Goal: Information Seeking & Learning: Learn about a topic

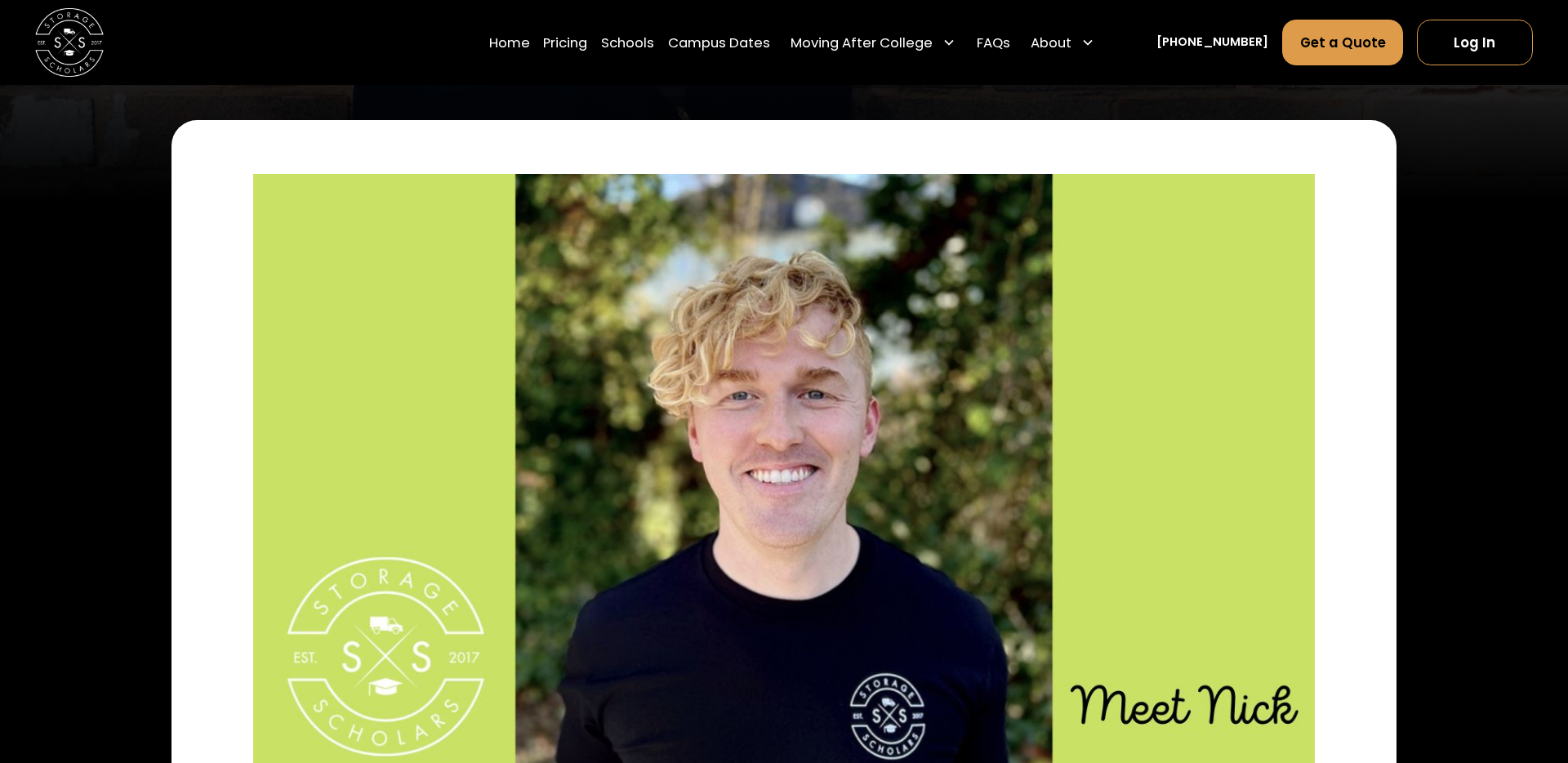
scroll to position [546, 0]
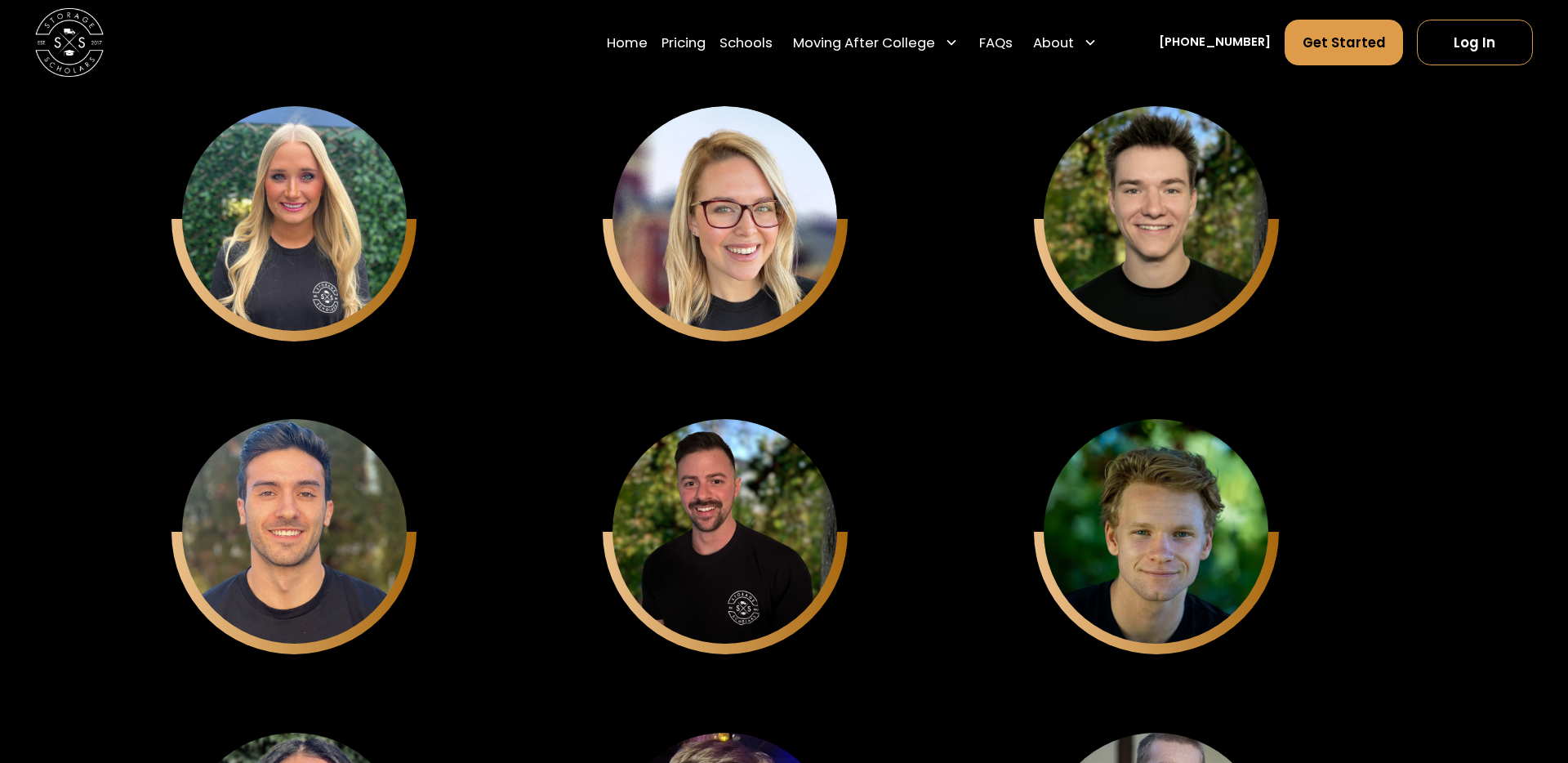
scroll to position [5131, 0]
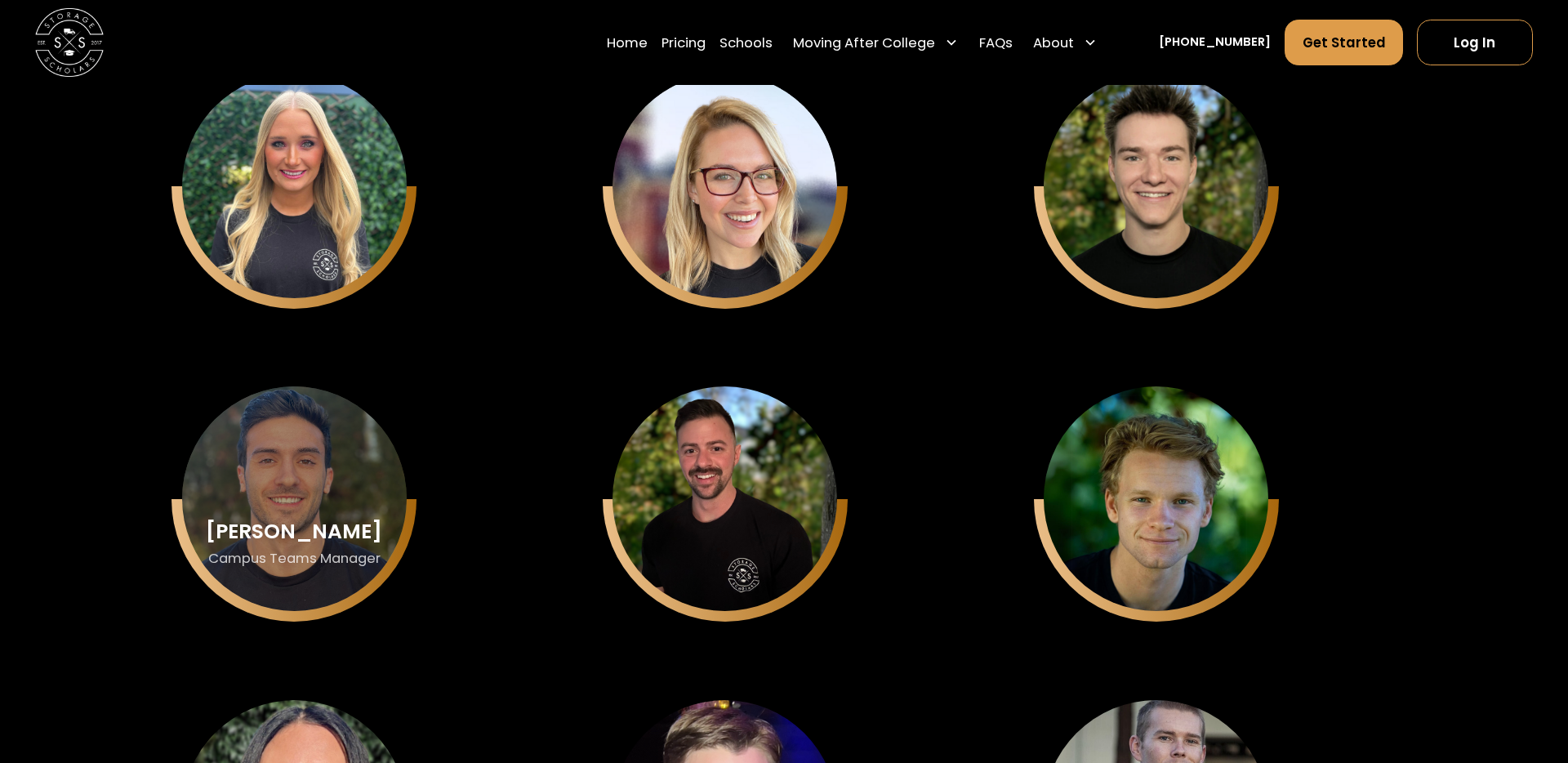
click at [305, 462] on div "Nicholas Cousillas Campus Teams Manager" at bounding box center [294, 498] width 224 height 225
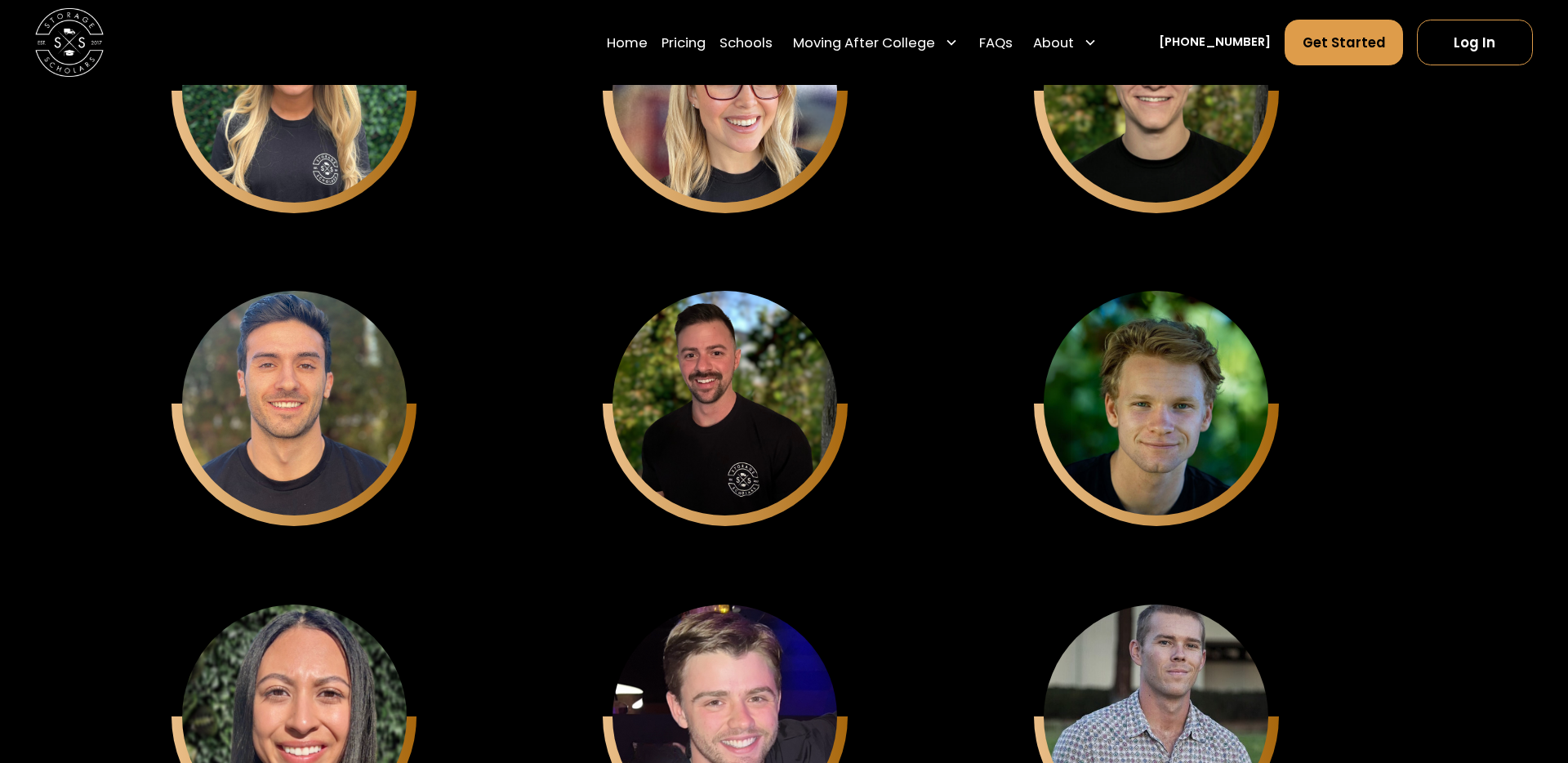
scroll to position [5406, 0]
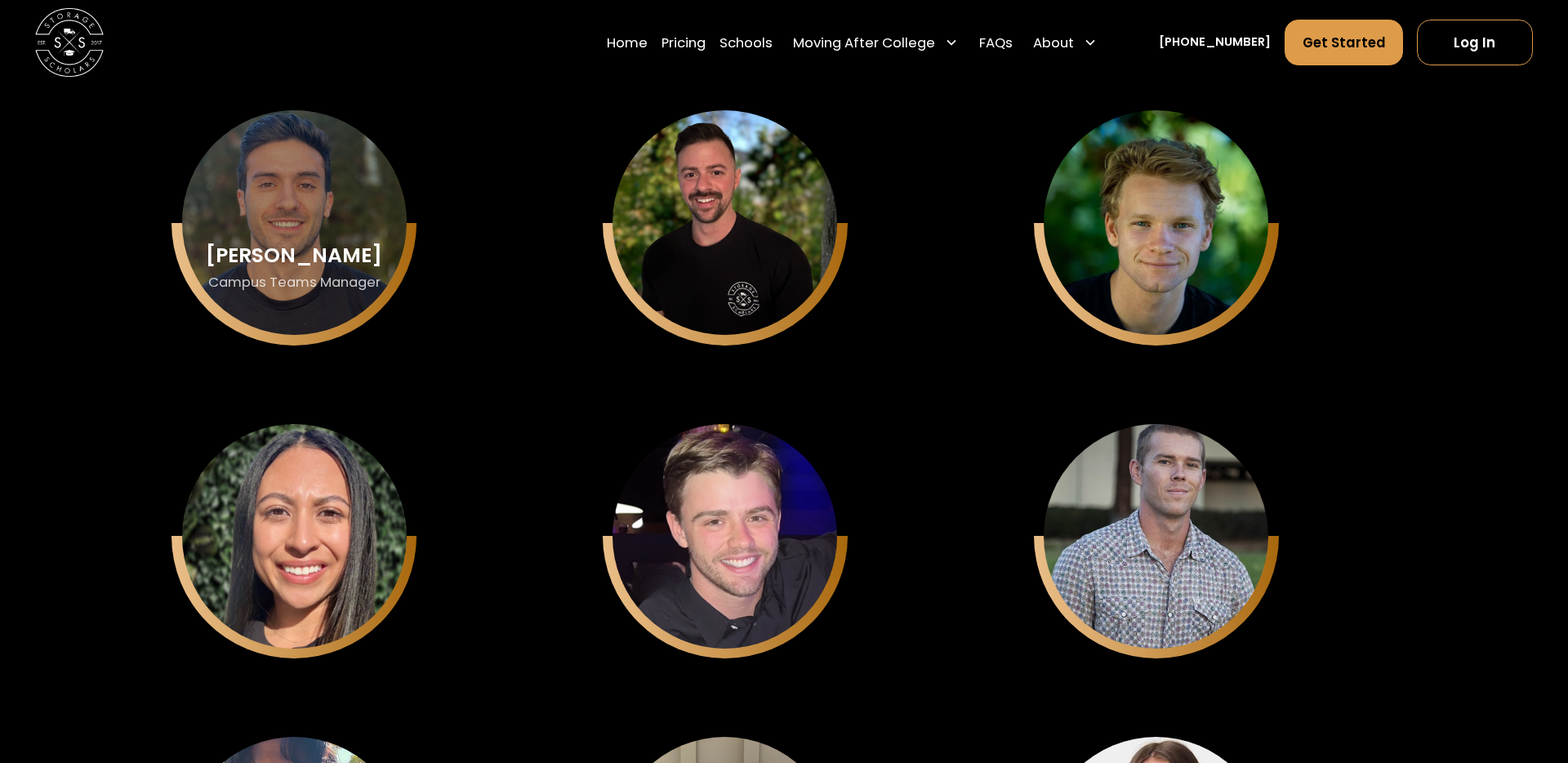
click at [331, 245] on div "Nicholas Cousillas" at bounding box center [294, 255] width 176 height 23
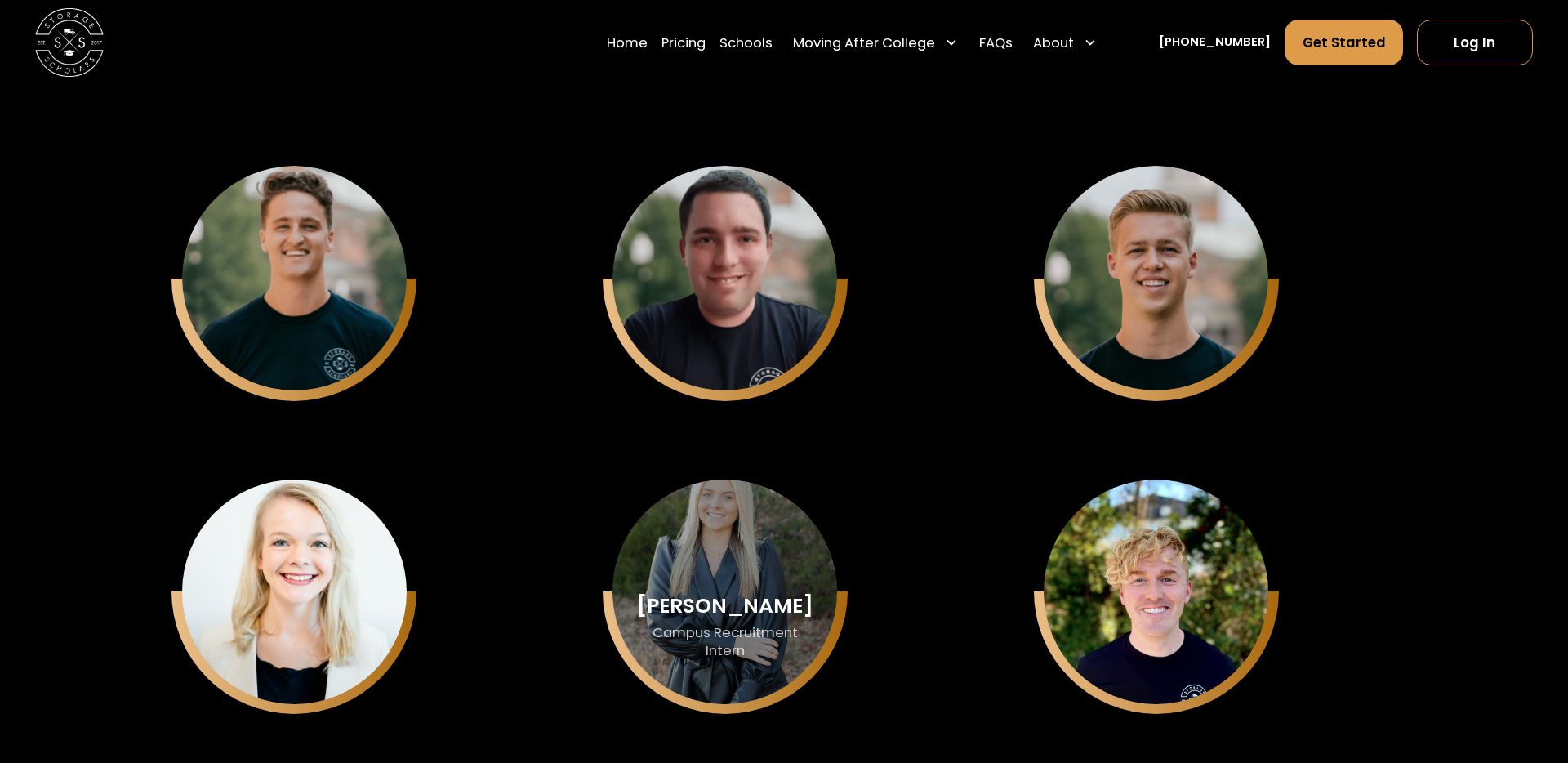
scroll to position [4405, 0]
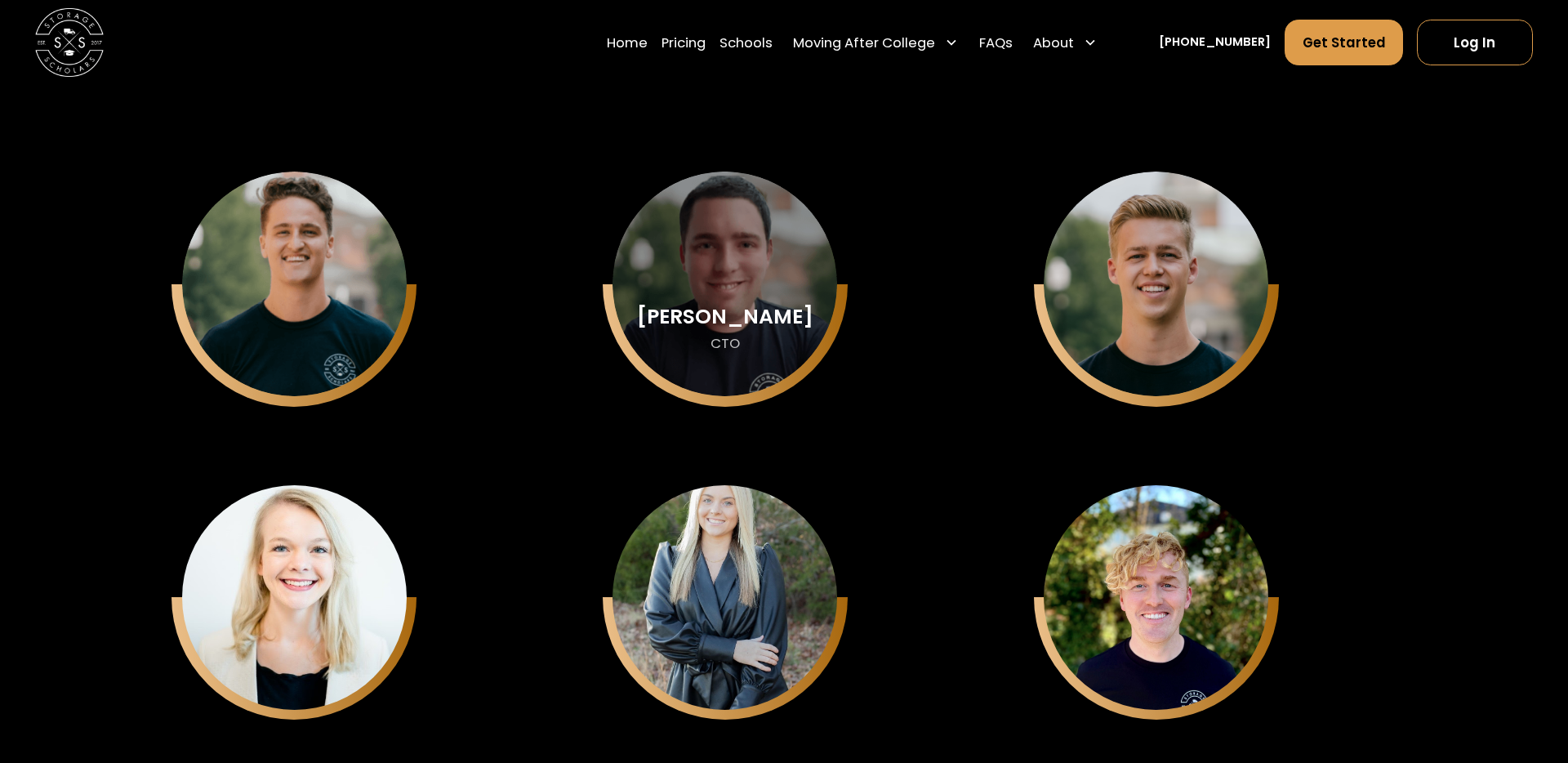
click at [749, 278] on div "Keith Chason CTO" at bounding box center [724, 284] width 224 height 225
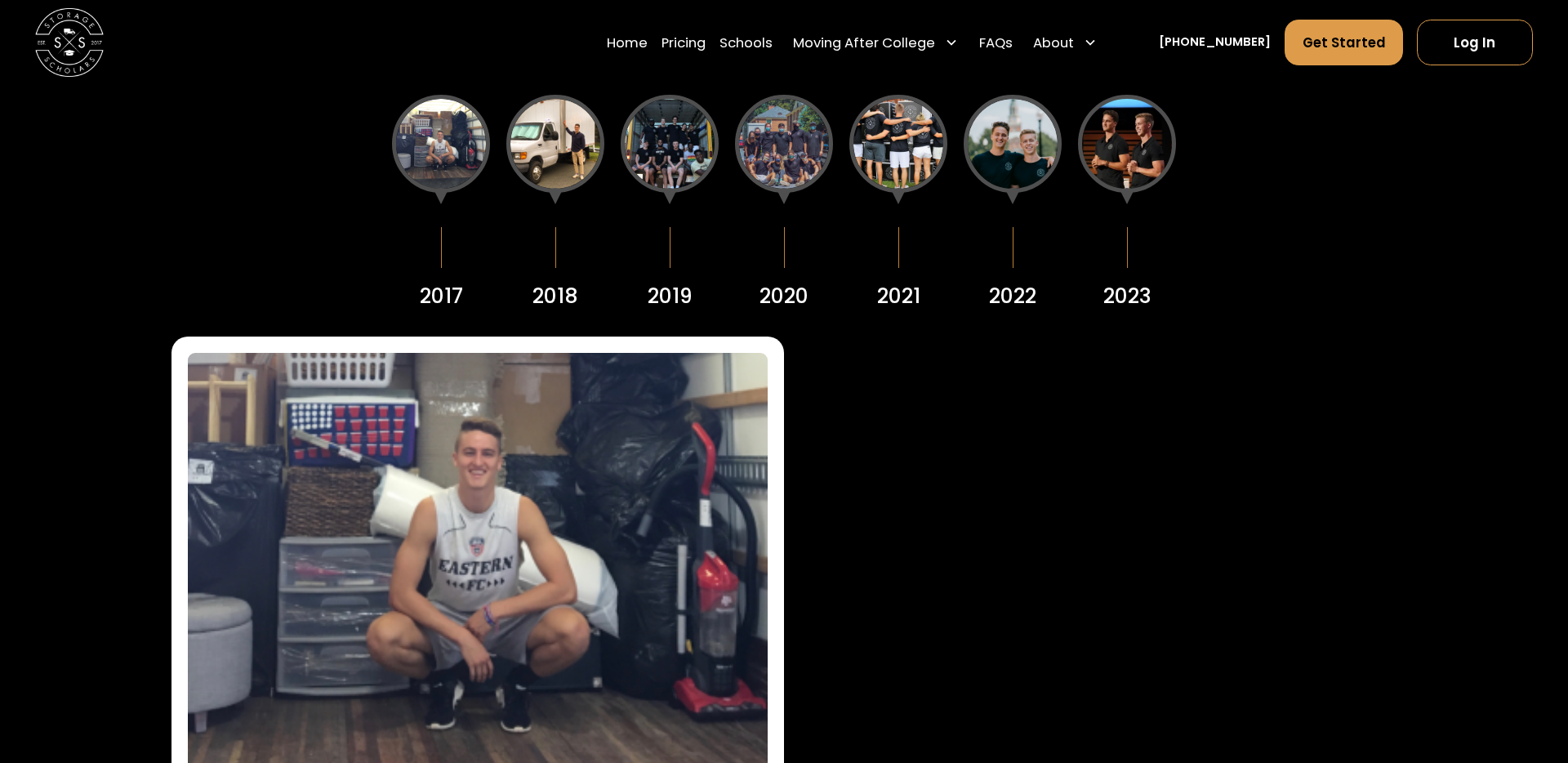
scroll to position [2237, 0]
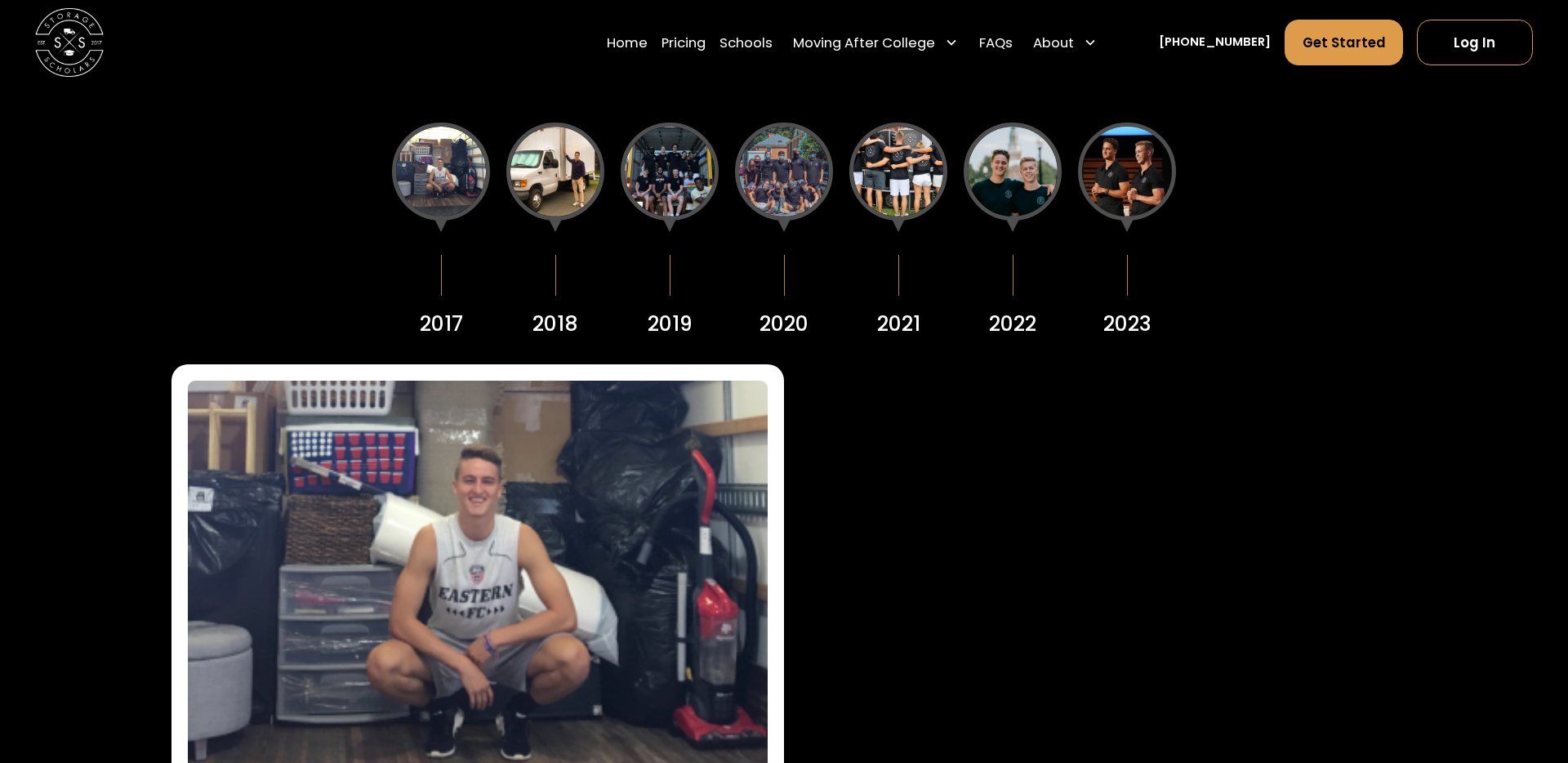
click at [567, 179] on div at bounding box center [555, 171] width 98 height 98
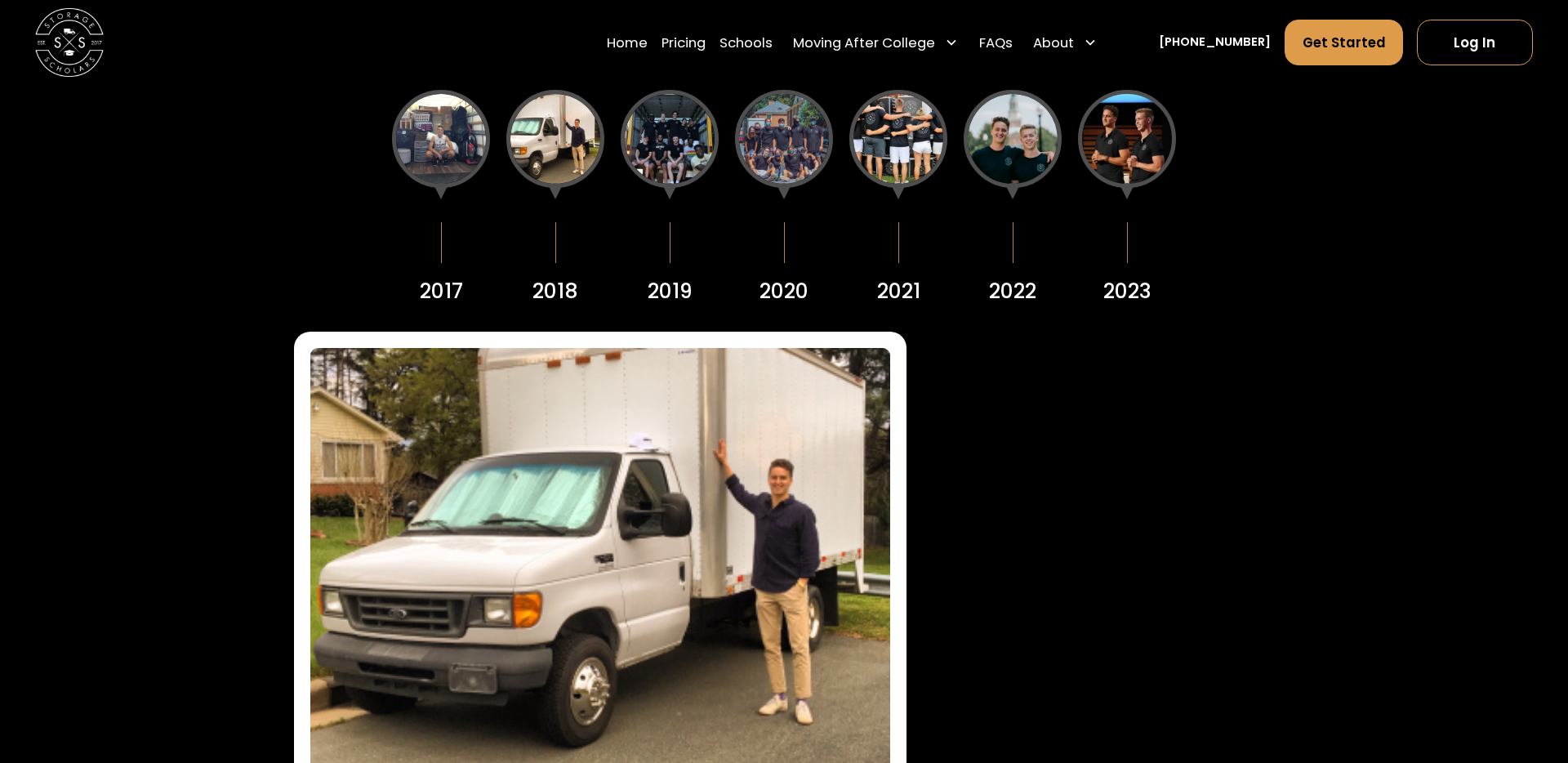
click at [444, 129] on div at bounding box center [441, 139] width 98 height 98
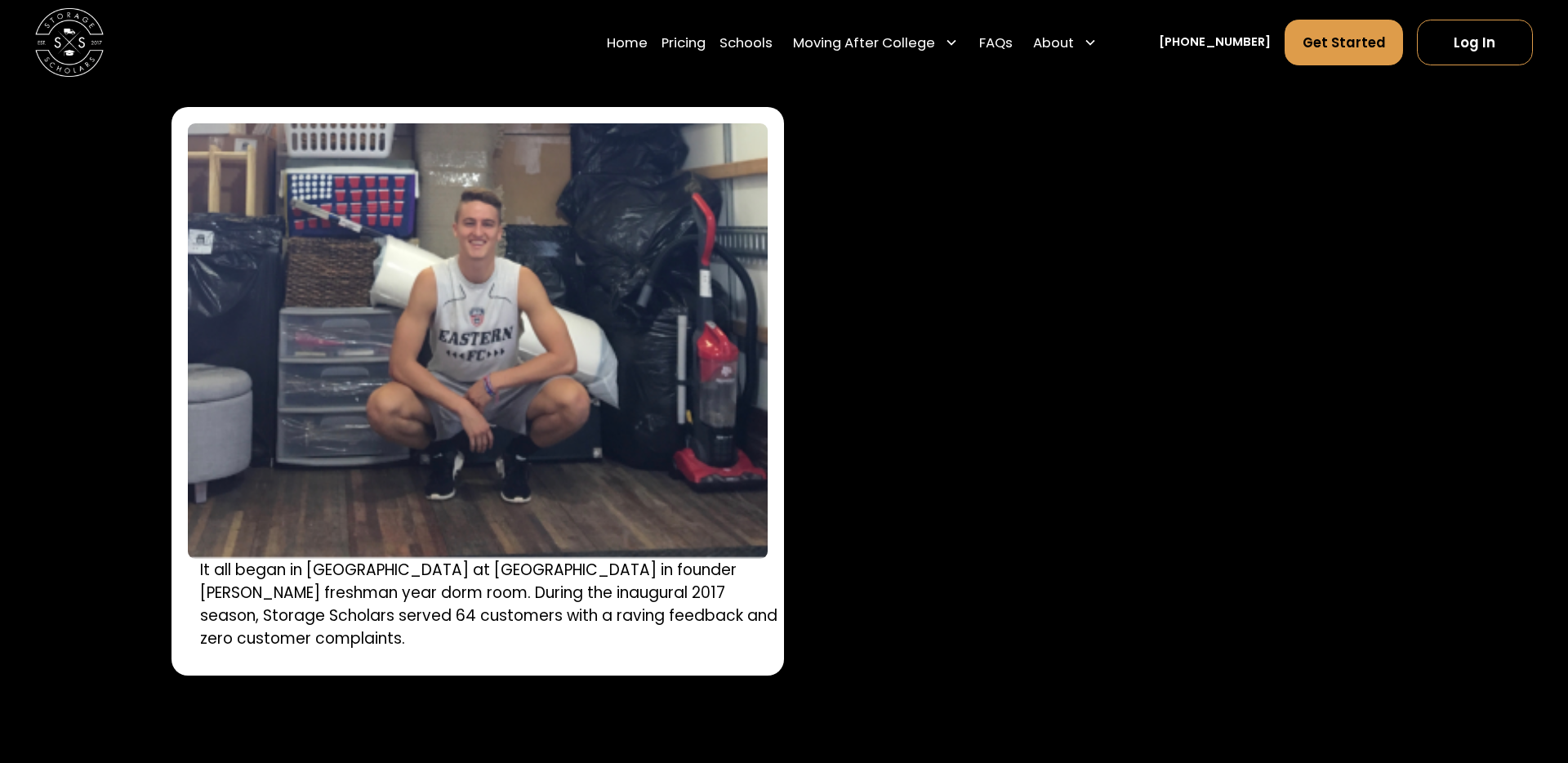
scroll to position [2458, 0]
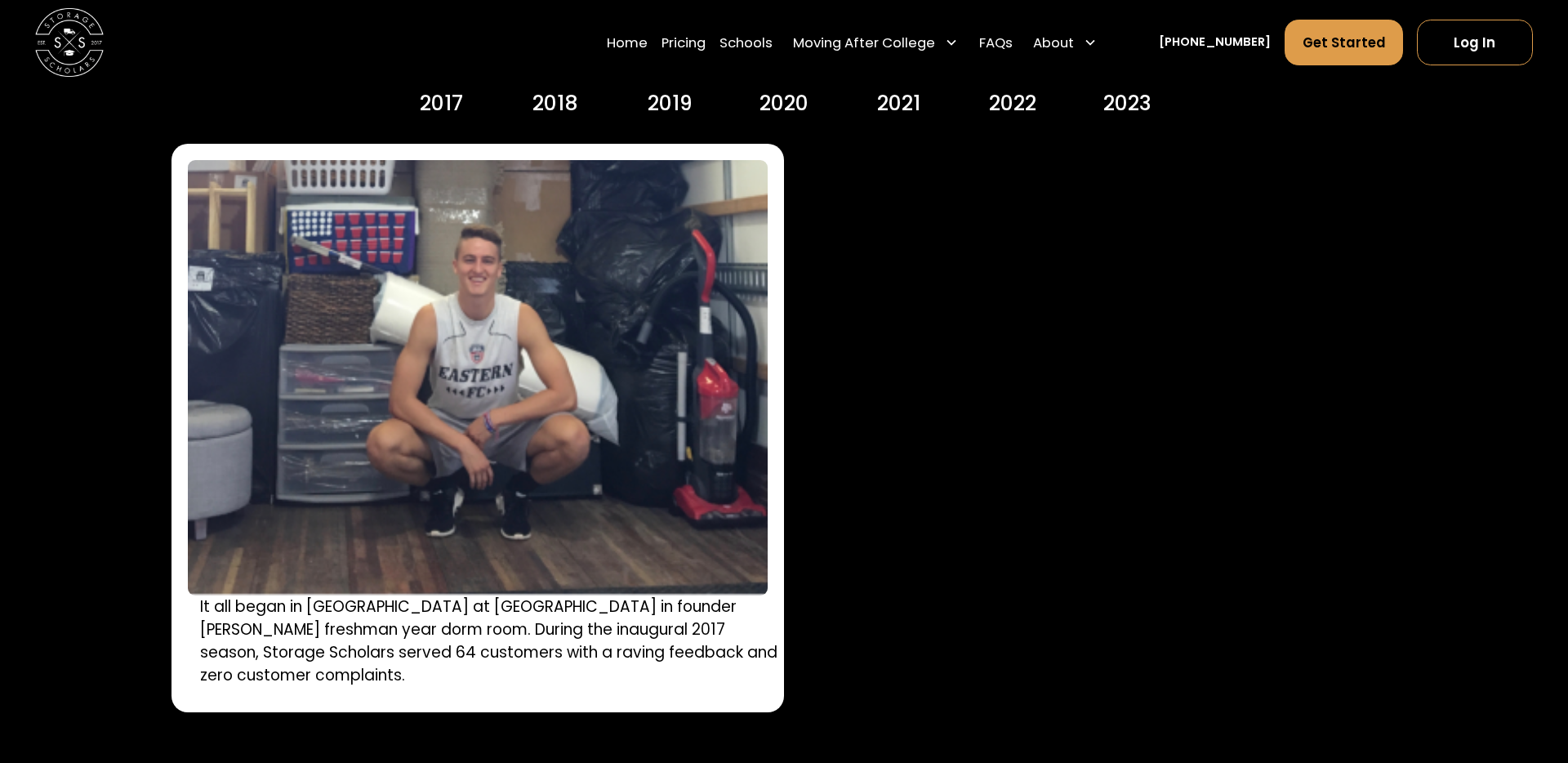
click at [558, 83] on div "Home Pricing Schools Moving After College Commercial Moving Post Grad Moving Ge…" at bounding box center [784, 43] width 1497 height 85
click at [555, 94] on div "2018" at bounding box center [555, 104] width 46 height 31
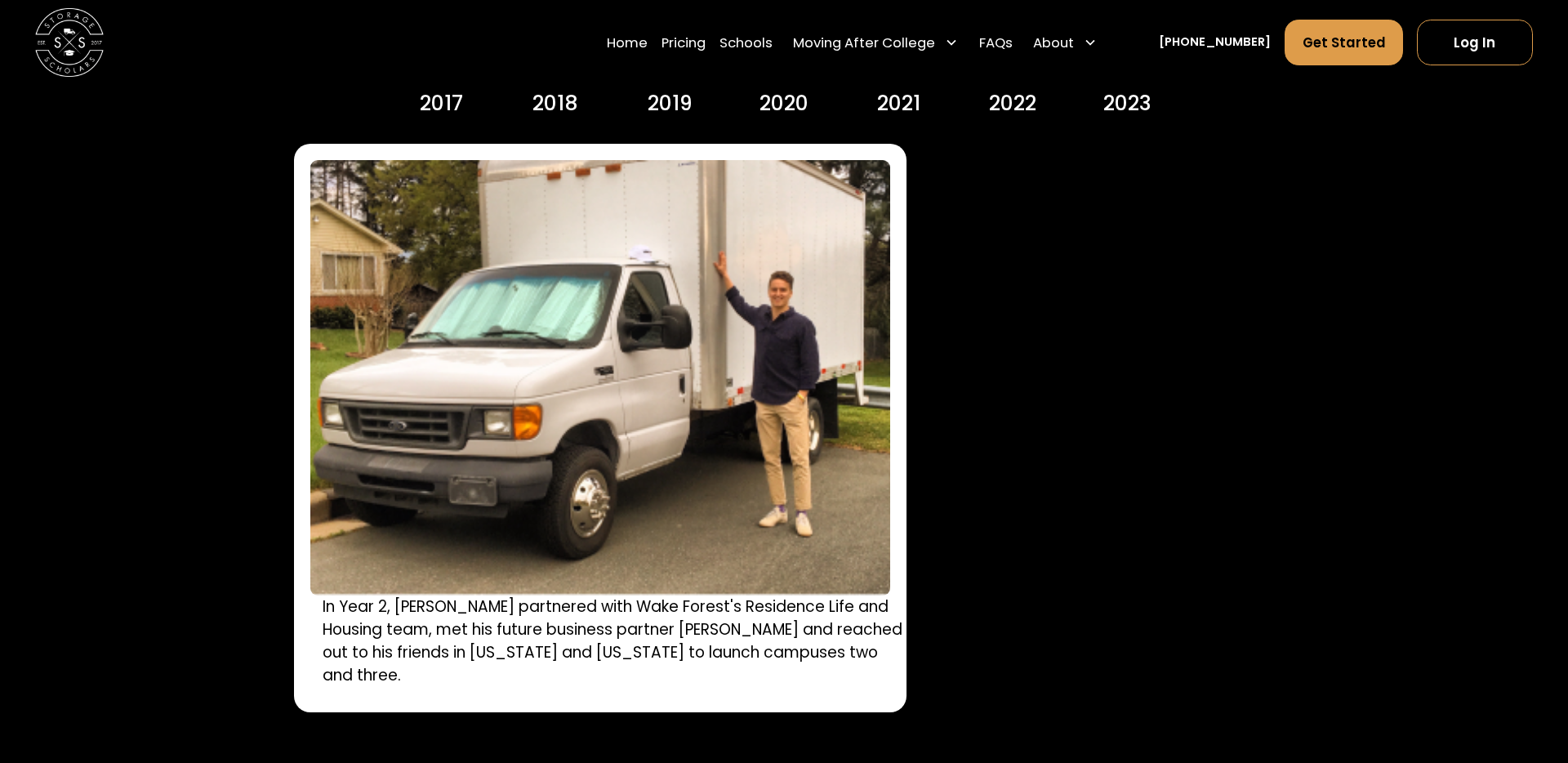
click at [665, 104] on div "2019" at bounding box center [670, 104] width 45 height 31
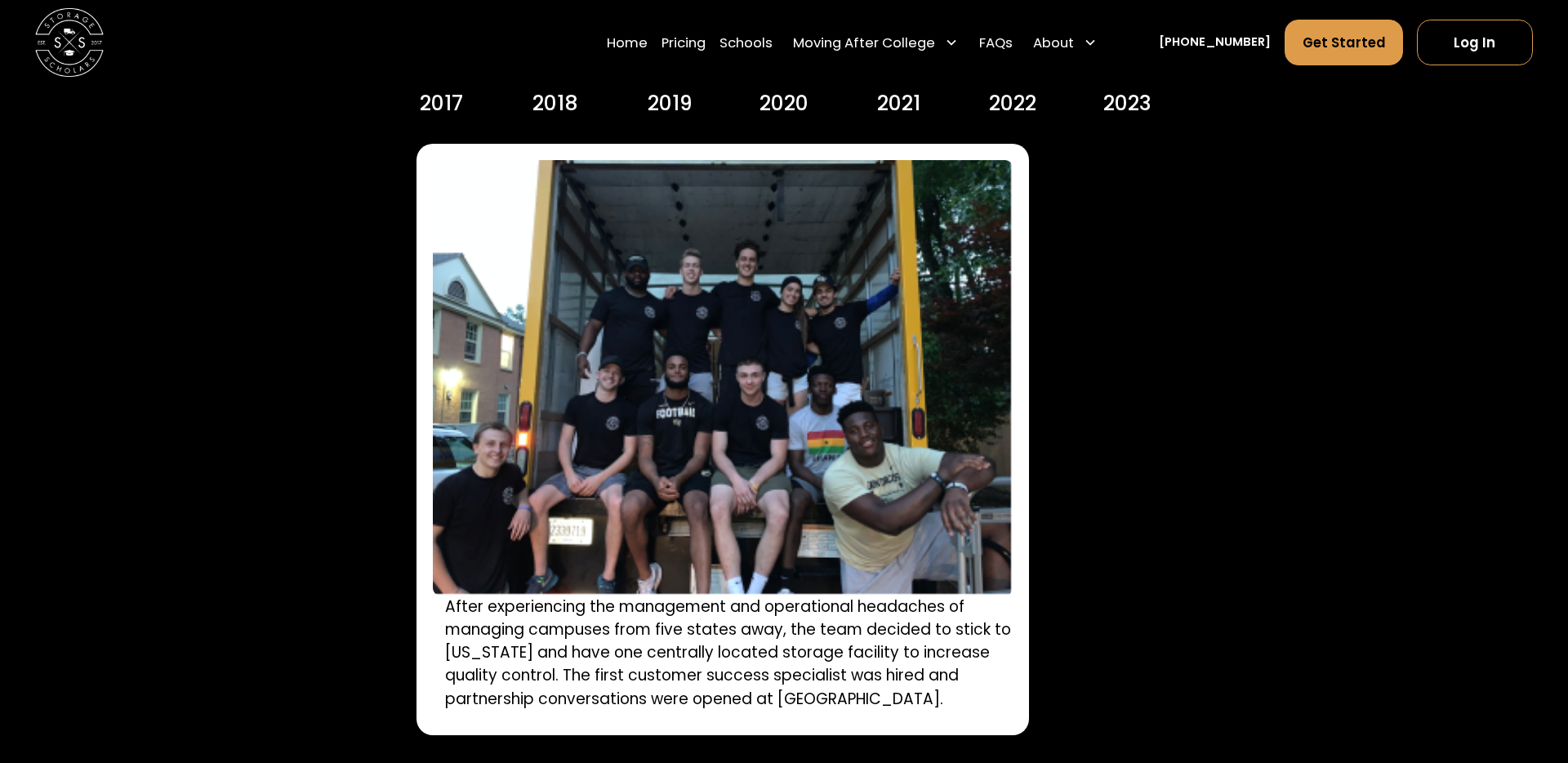
click at [769, 98] on div "2020" at bounding box center [784, 104] width 49 height 31
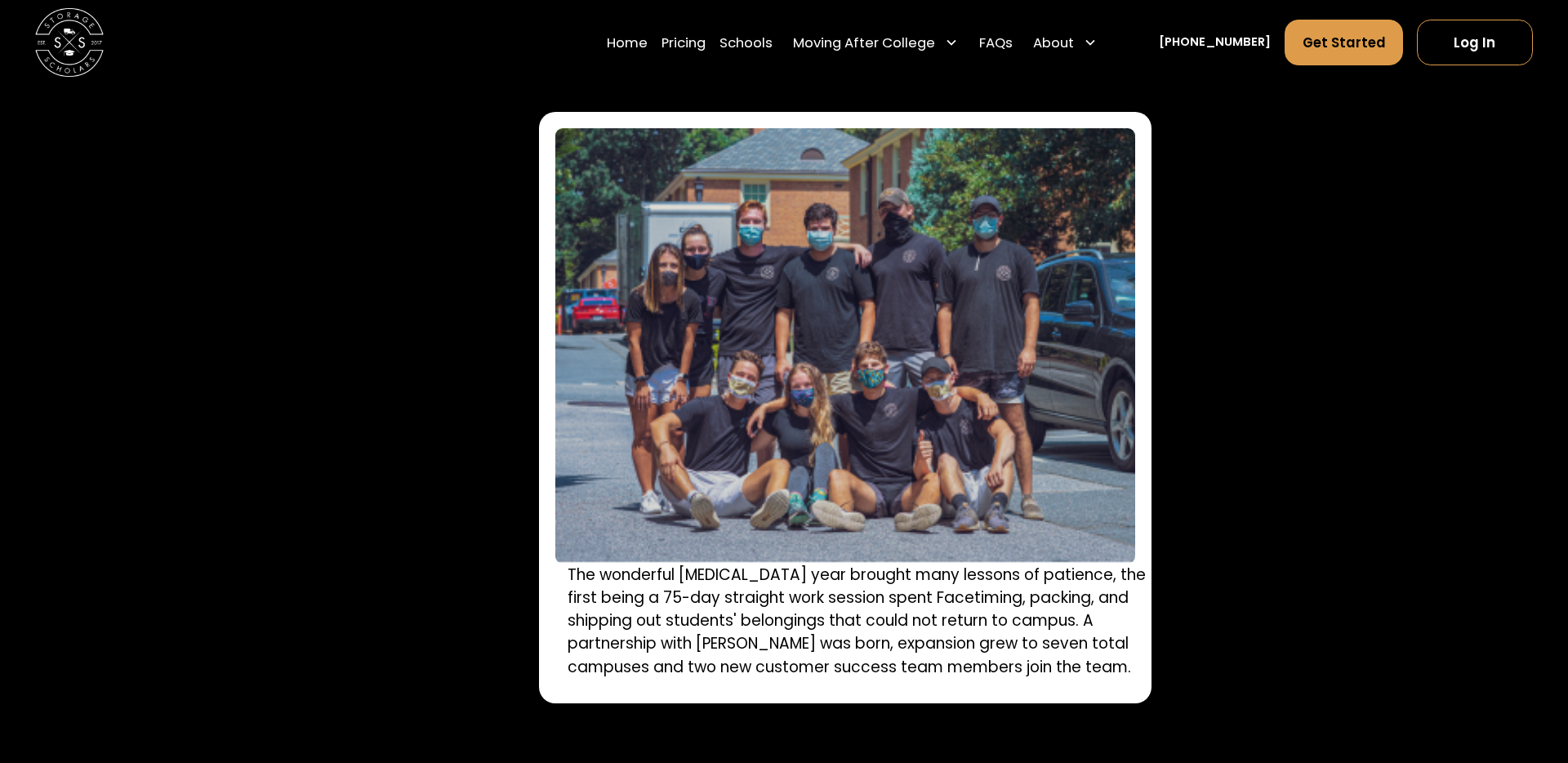
scroll to position [2399, 0]
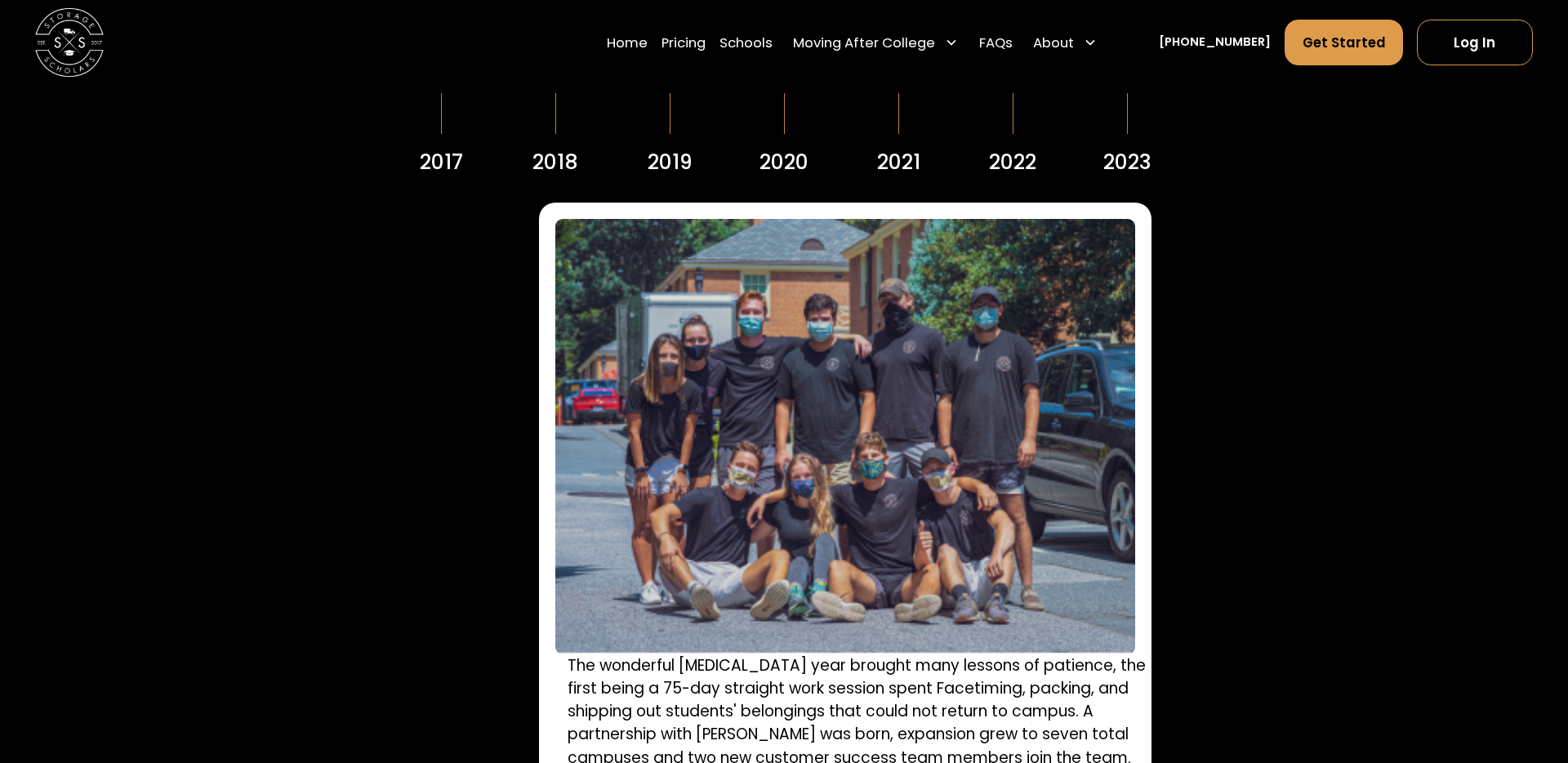
click at [896, 159] on div "2021" at bounding box center [899, 162] width 43 height 31
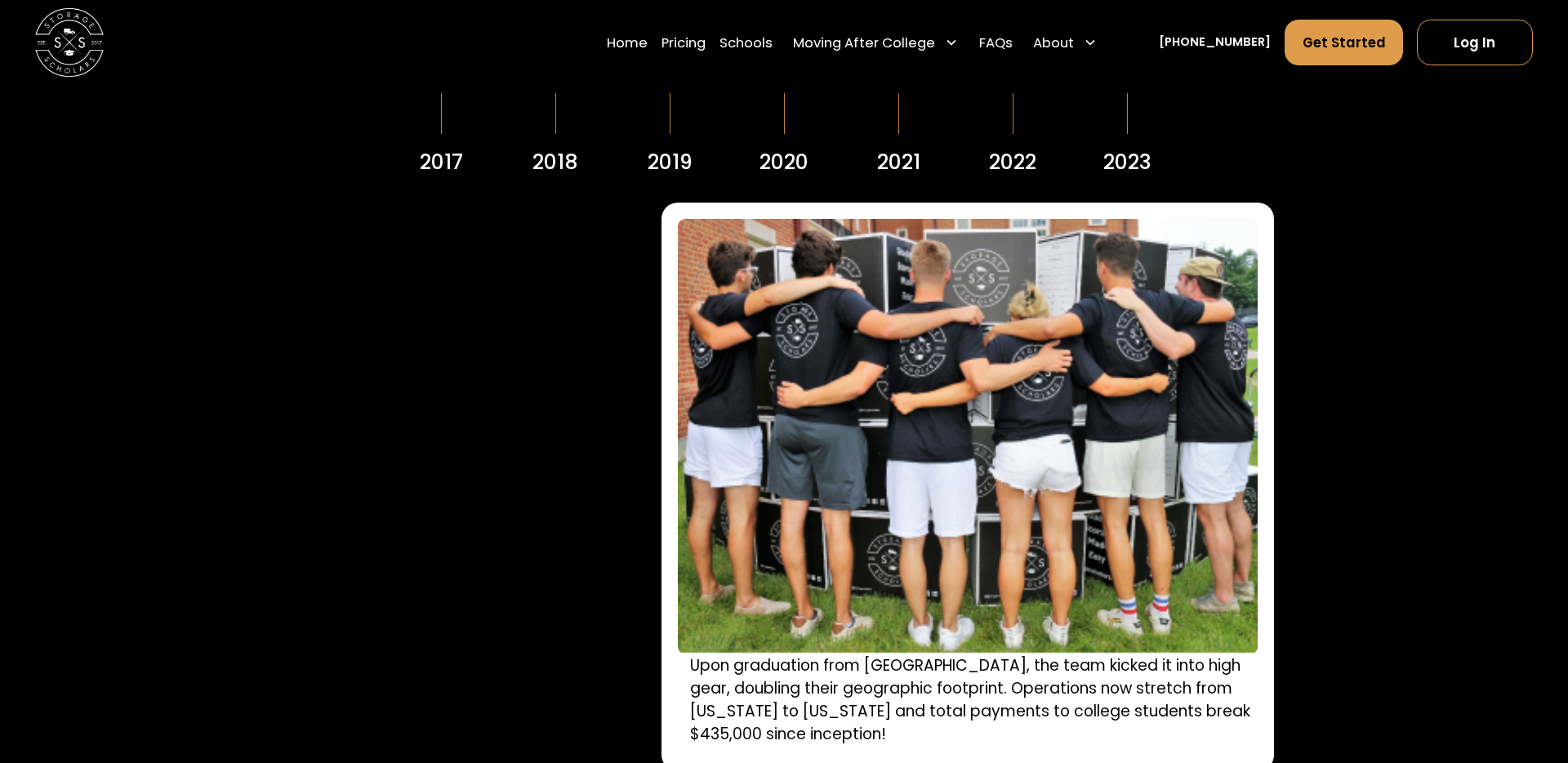
click at [1011, 152] on div "2022" at bounding box center [1012, 162] width 48 height 31
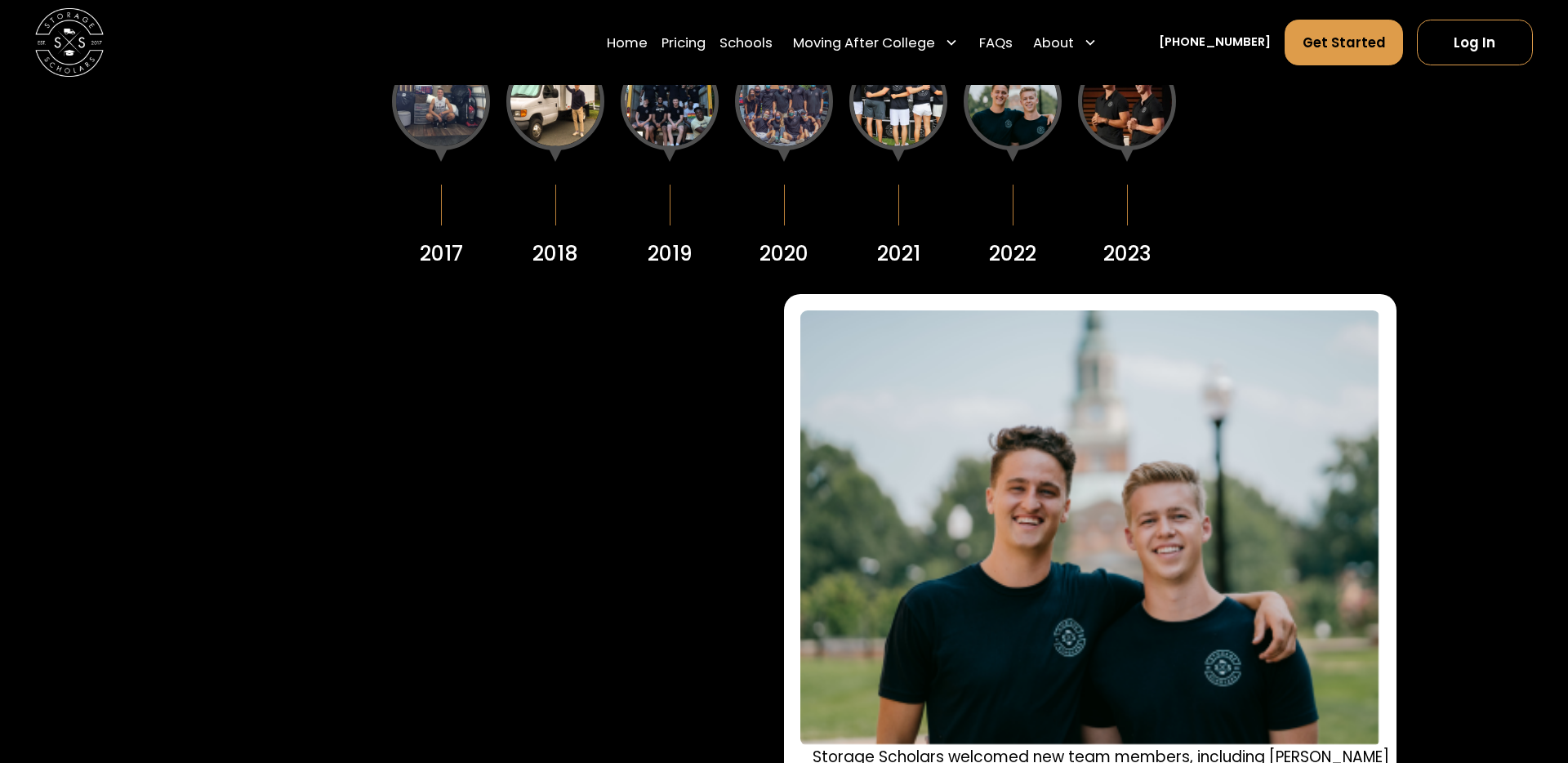
scroll to position [2268, 0]
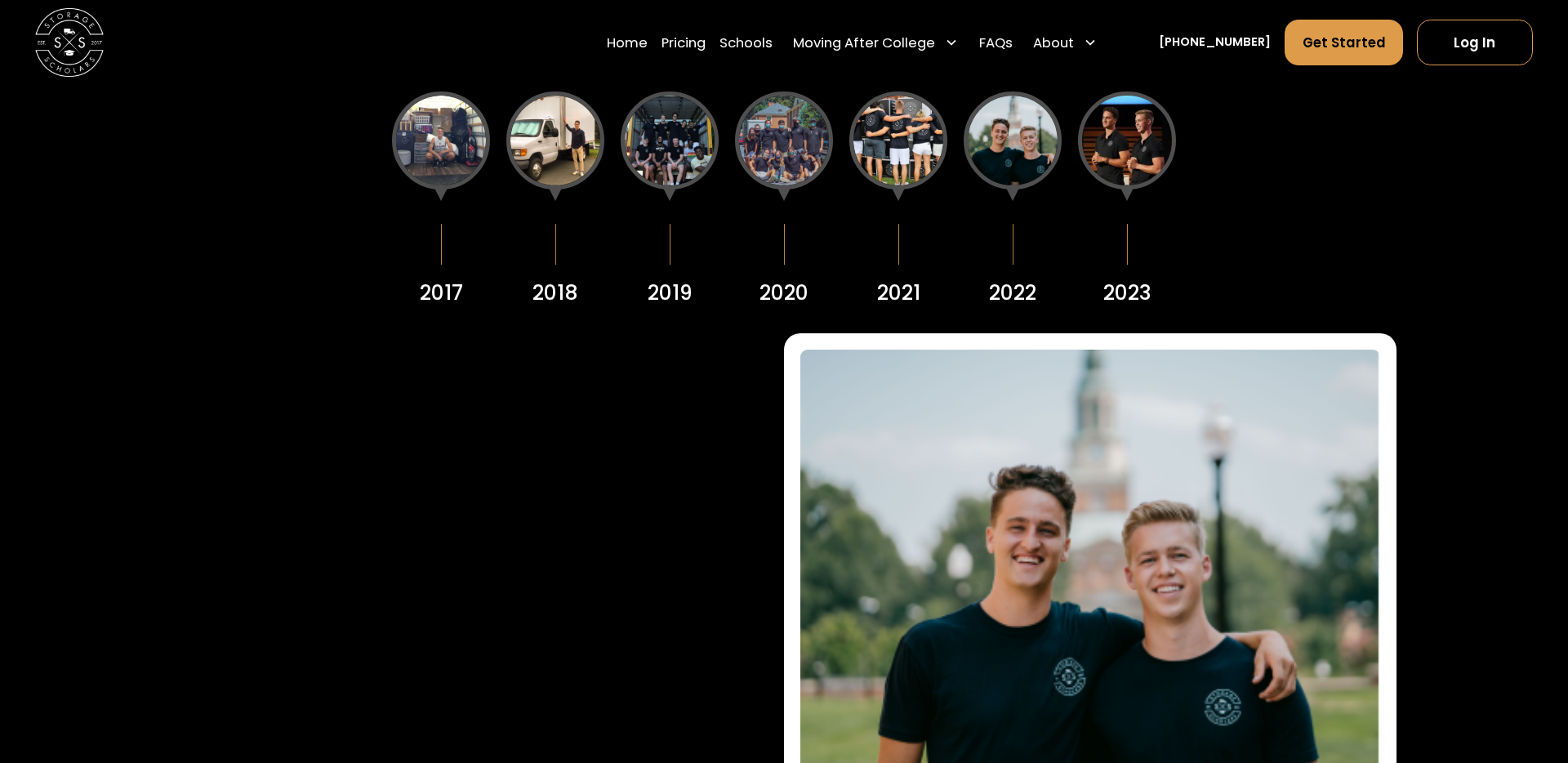
click at [1144, 132] on div at bounding box center [1127, 140] width 98 height 98
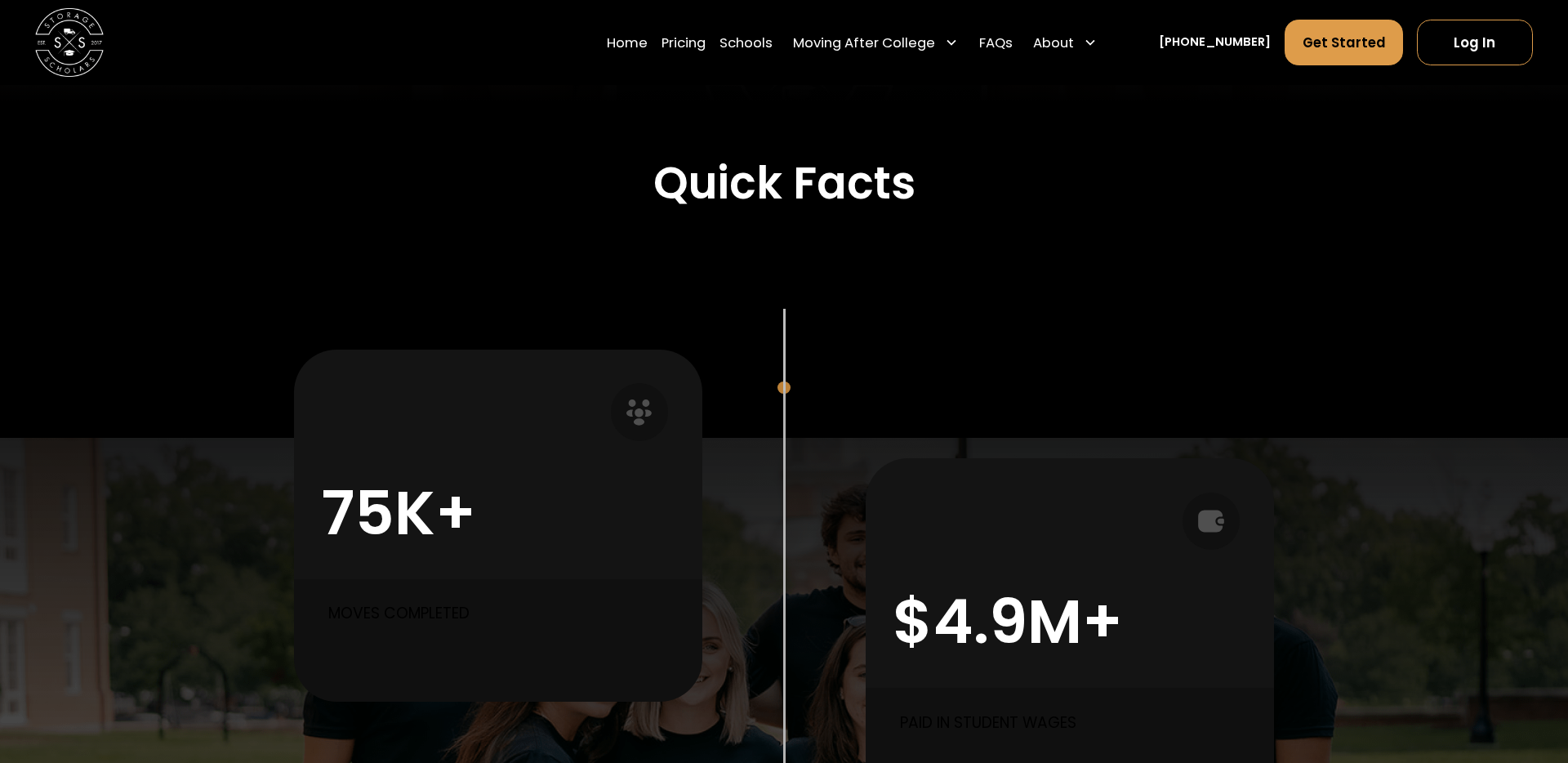
scroll to position [568, 0]
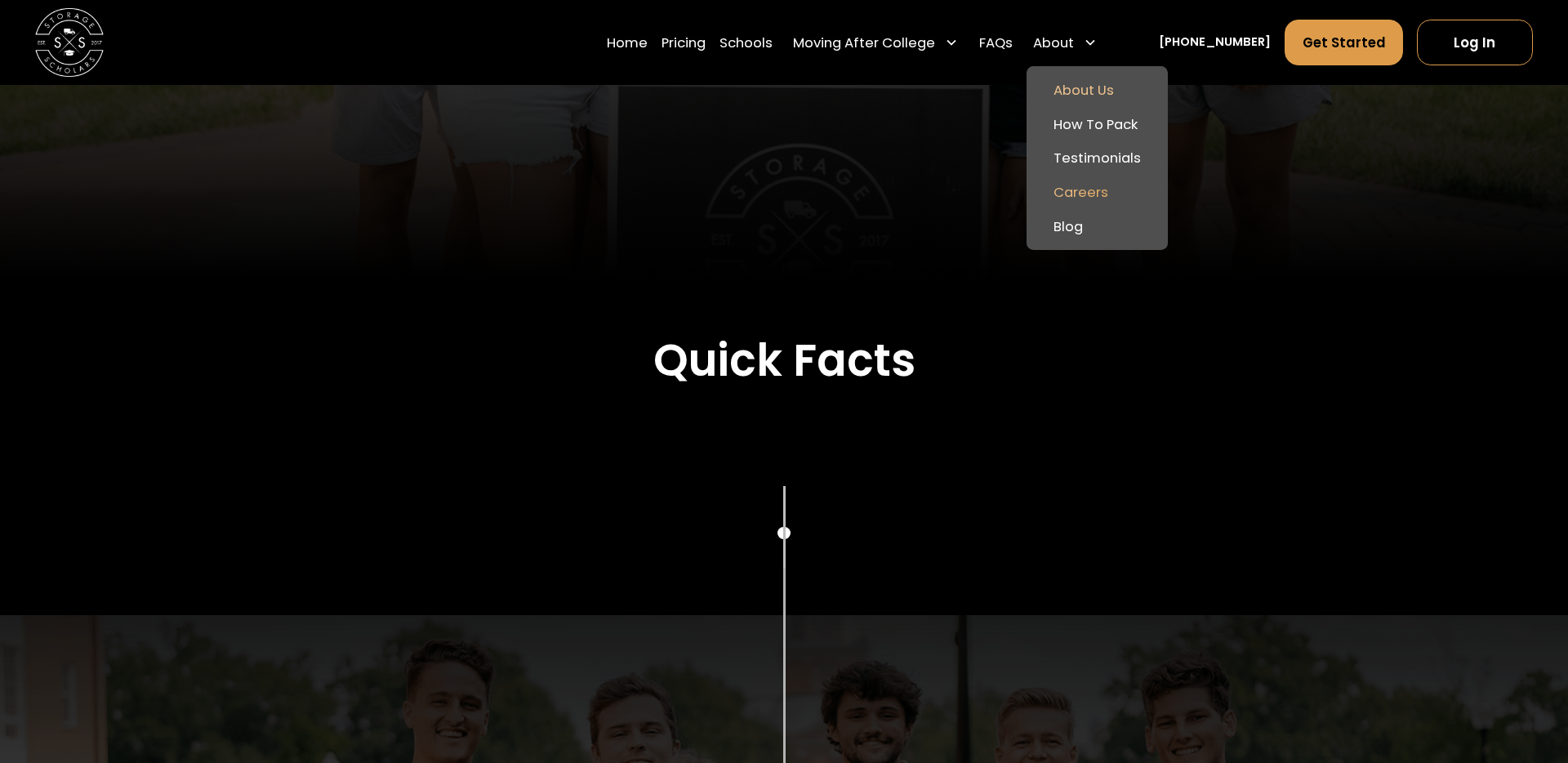
click at [1100, 186] on link "Careers" at bounding box center [1097, 192] width 129 height 34
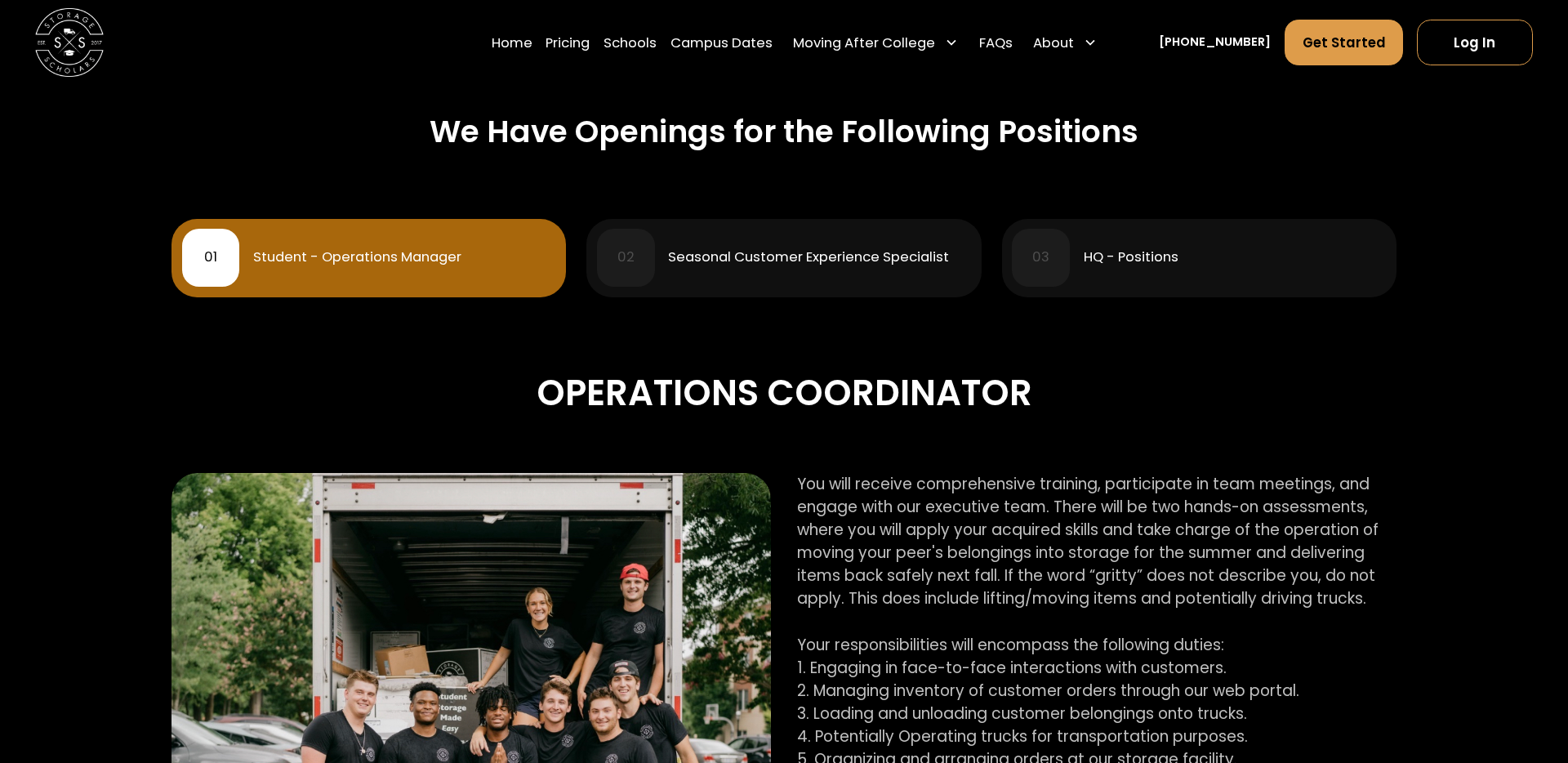
scroll to position [711, 0]
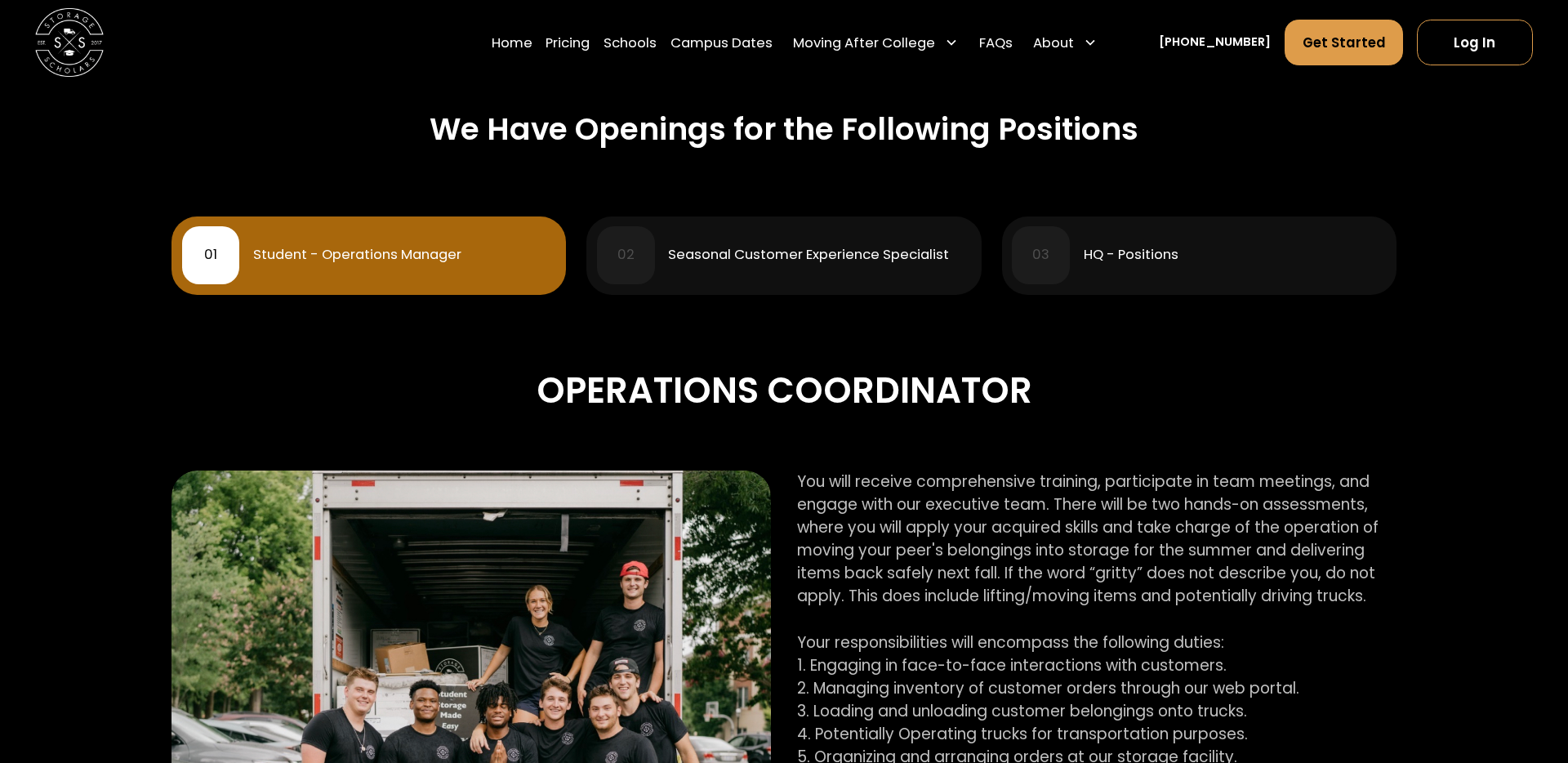
click at [1095, 254] on div "HQ - Positions" at bounding box center [1132, 255] width 95 height 14
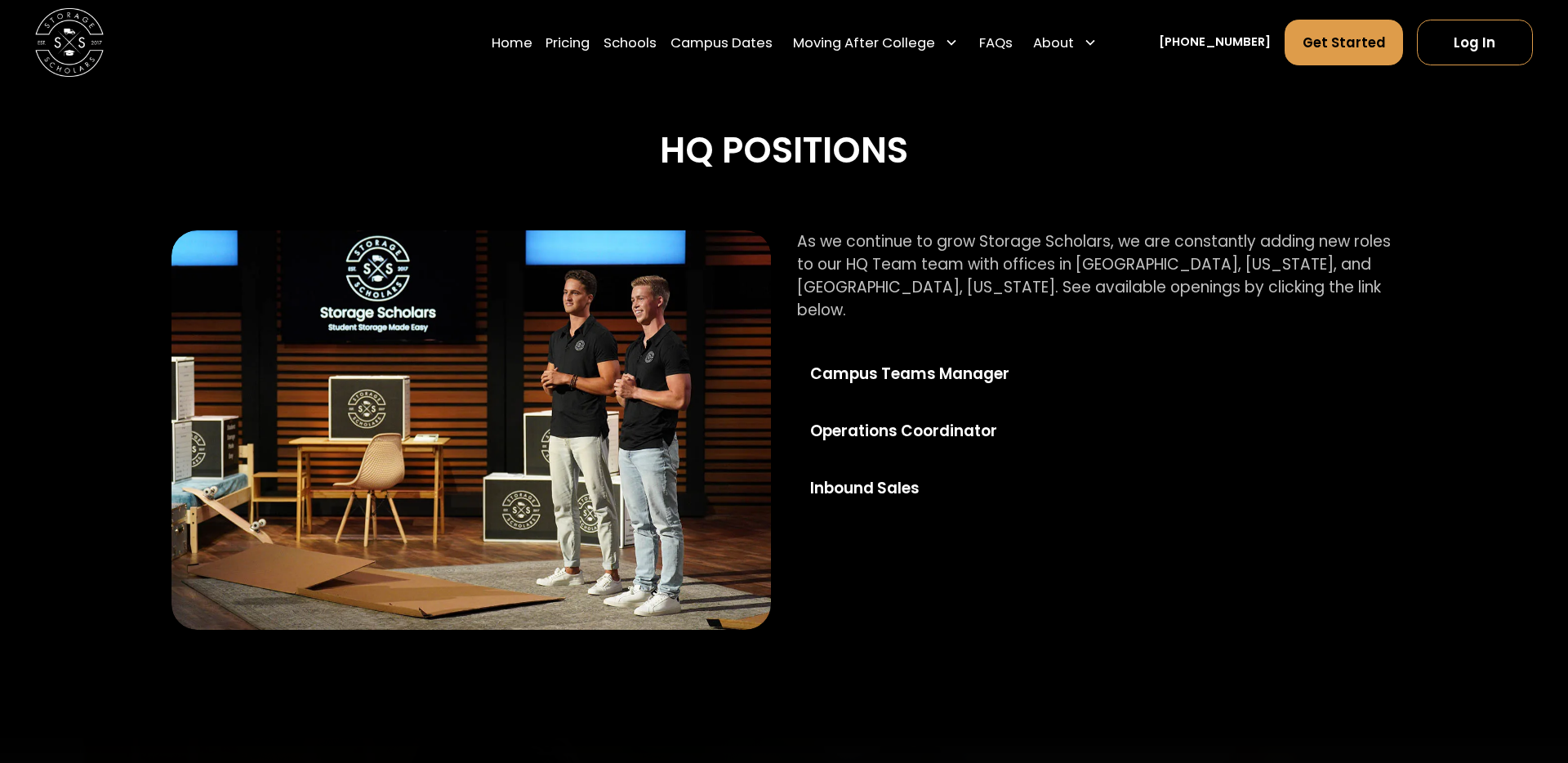
scroll to position [917, 0]
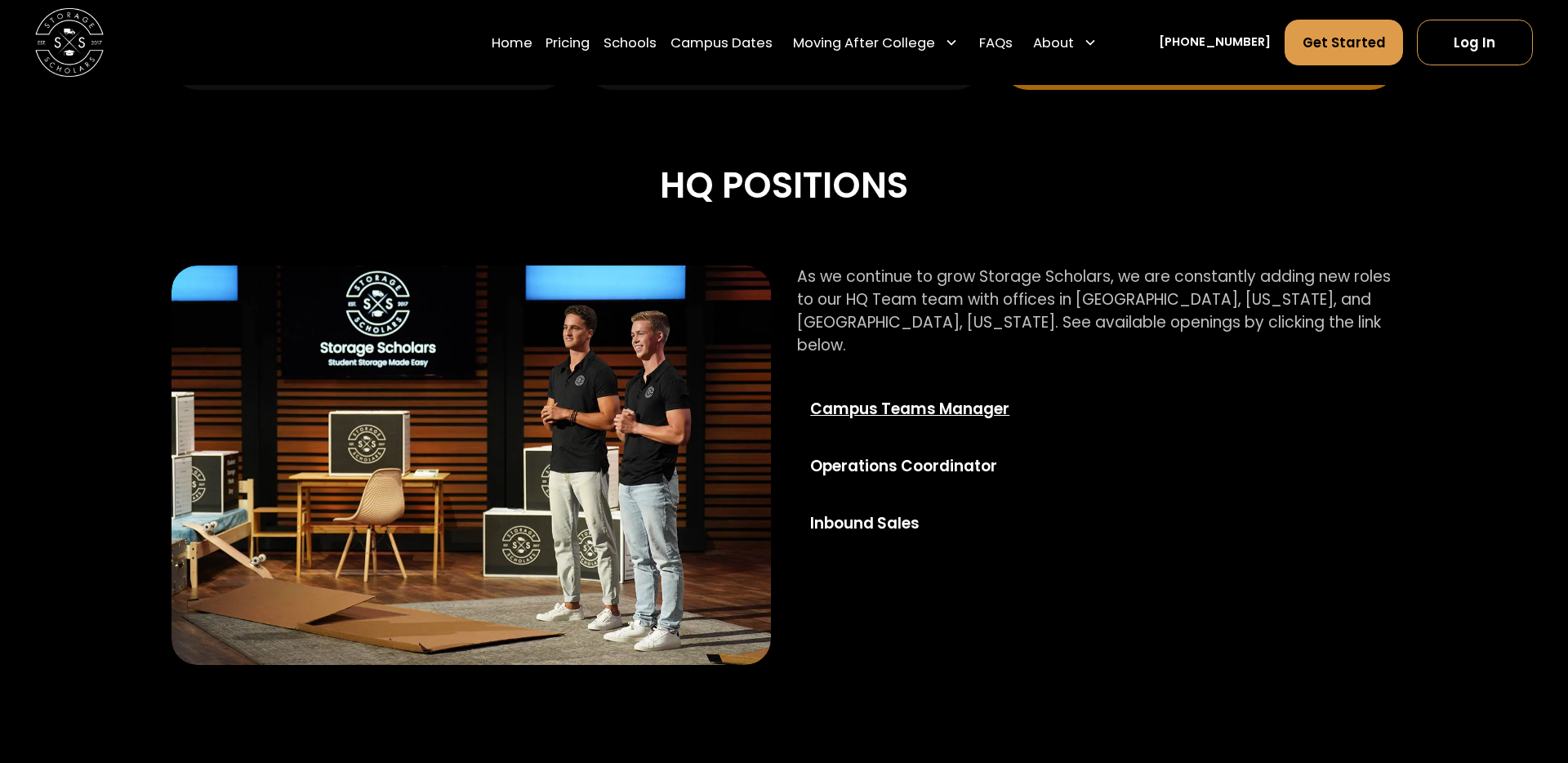
click at [921, 398] on div "Campus Teams Manager" at bounding box center [933, 409] width 245 height 23
click at [832, 455] on div "Operations Coordinator" at bounding box center [933, 466] width 245 height 23
